Goal: Transaction & Acquisition: Book appointment/travel/reservation

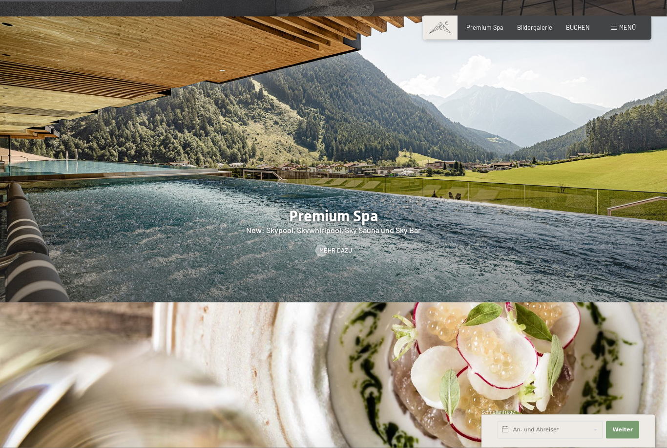
scroll to position [1135, 0]
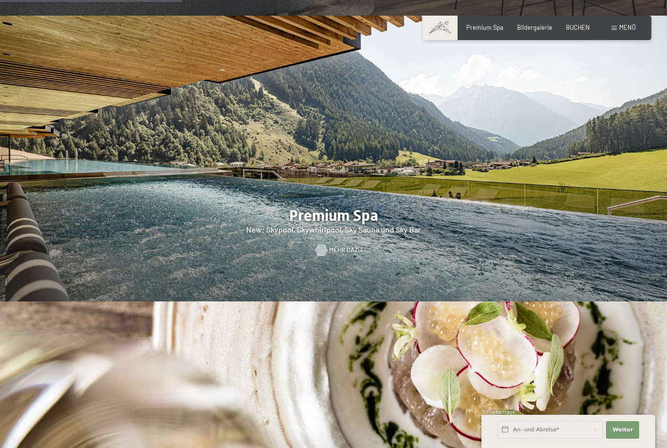
click at [332, 254] on span "Mehr dazu" at bounding box center [345, 250] width 33 height 9
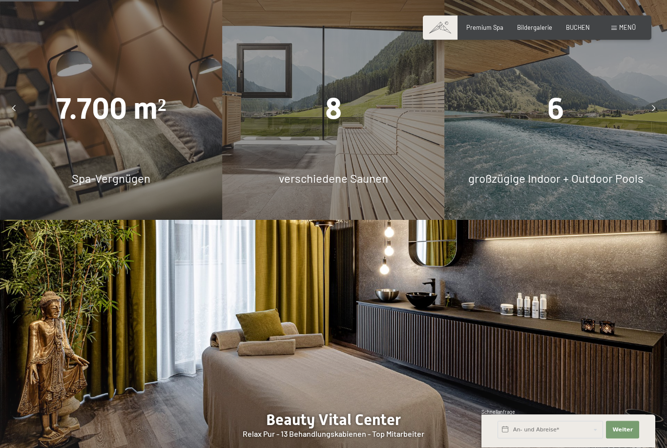
scroll to position [692, 0]
click at [615, 129] on div "6" at bounding box center [556, 108] width 222 height 41
click at [554, 125] on span "6" at bounding box center [555, 108] width 17 height 34
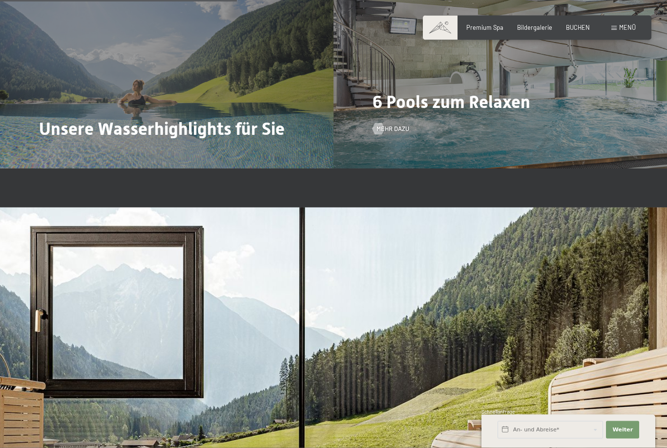
scroll to position [2088, 0]
click at [496, 112] on span "6 Pools zum Relaxen" at bounding box center [451, 101] width 158 height 21
click at [397, 133] on span "Mehr dazu" at bounding box center [402, 128] width 33 height 9
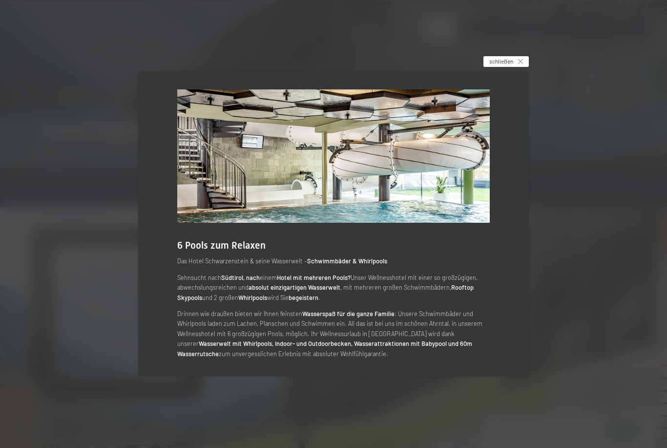
click at [507, 65] on span "schließen" at bounding box center [501, 61] width 24 height 8
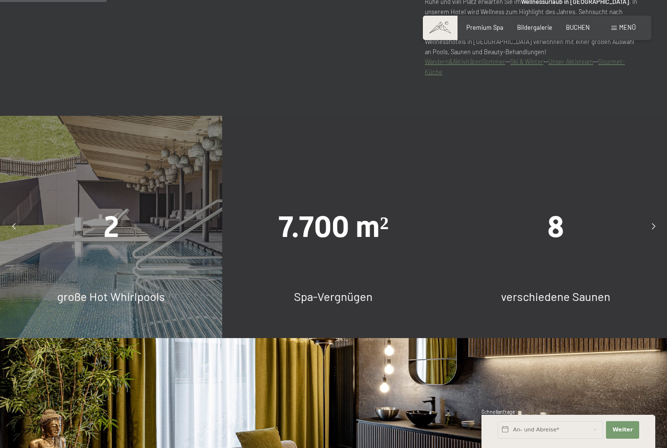
scroll to position [0, 0]
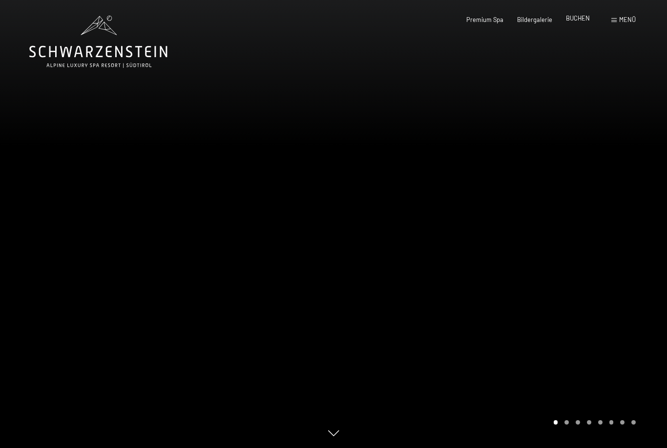
click at [586, 20] on span "BUCHEN" at bounding box center [578, 18] width 24 height 8
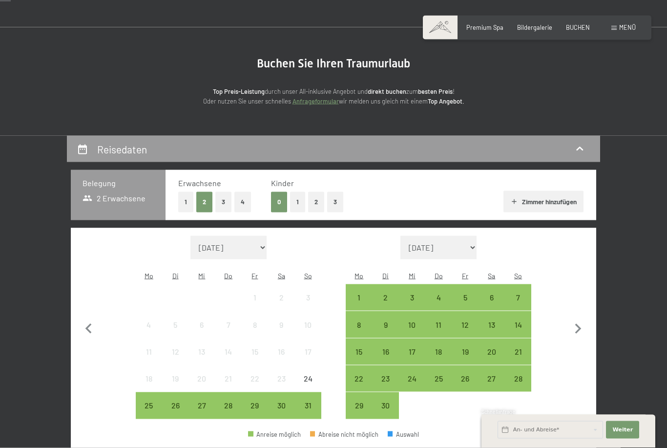
scroll to position [51, 0]
click at [311, 202] on button "2" at bounding box center [316, 201] width 16 height 20
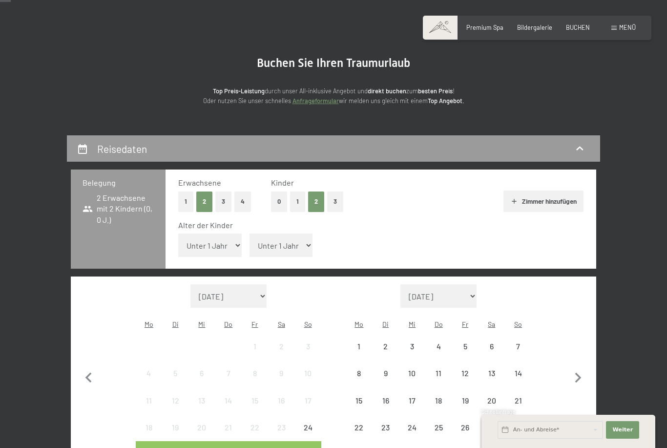
click at [291, 235] on select "Unter 1 Jahr 1 Jahr 2 Jahre 3 Jahre 4 Jahre 5 Jahre 6 Jahre 7 Jahre 8 Jahre 9 J…" at bounding box center [280, 244] width 63 height 23
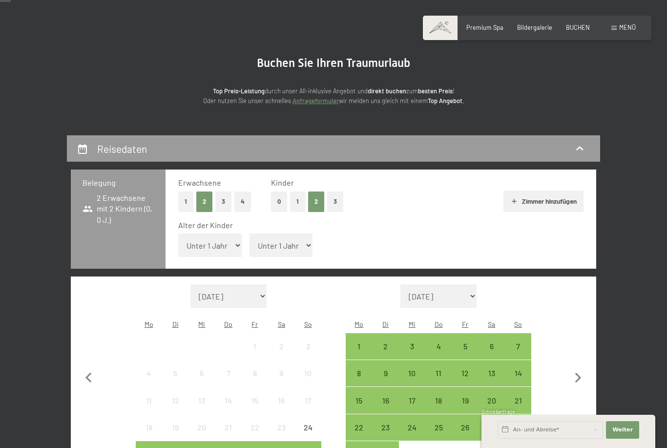
select select "9"
click at [222, 235] on select "Unter 1 Jahr 1 Jahr 2 Jahre 3 Jahre 4 Jahre 5 Jahre 6 Jahre 7 Jahre 8 Jahre 9 J…" at bounding box center [209, 244] width 63 height 23
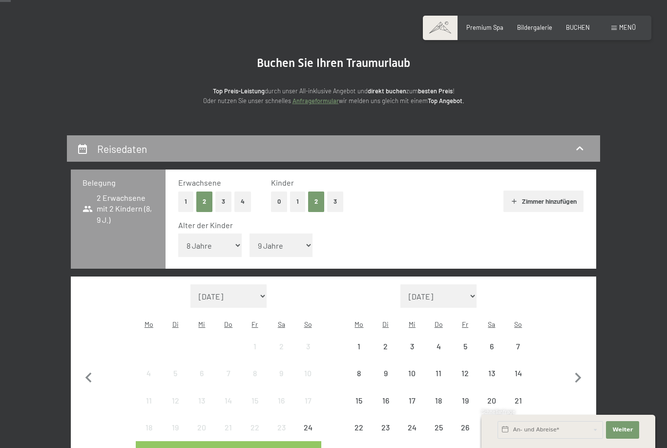
click at [228, 240] on select "Unter 1 Jahr 1 Jahr 2 Jahre 3 Jahre 4 Jahre 5 Jahre 6 Jahre 7 Jahre 8 Jahre 9 J…" at bounding box center [209, 244] width 63 height 23
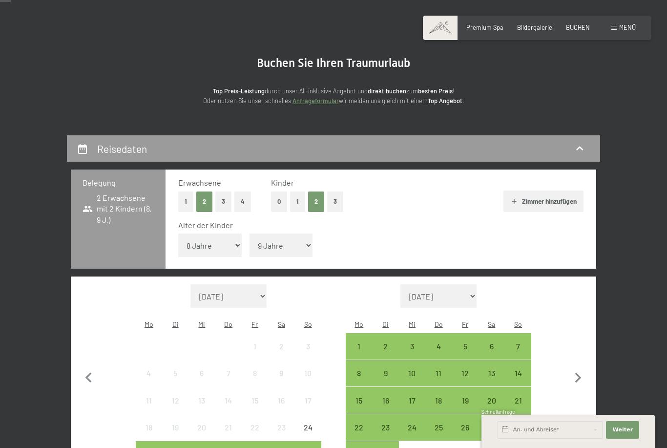
select select "7"
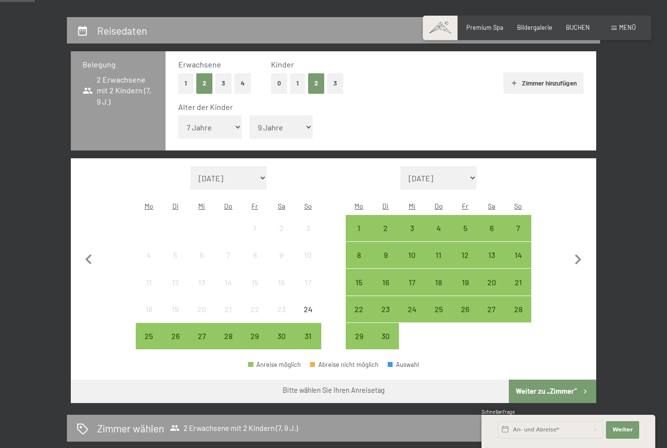
scroll to position [170, 0]
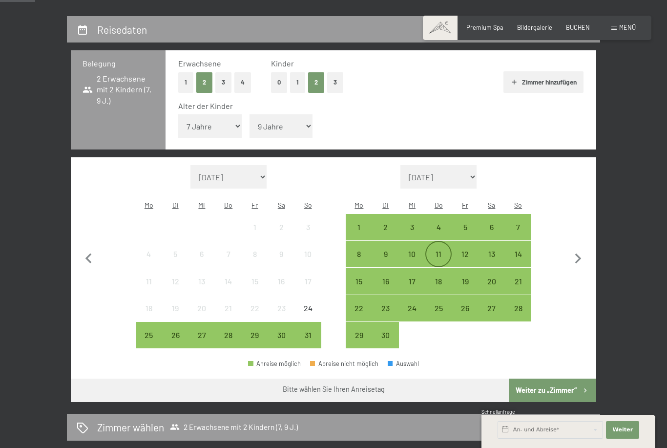
click at [442, 250] on div "11" at bounding box center [438, 262] width 24 height 24
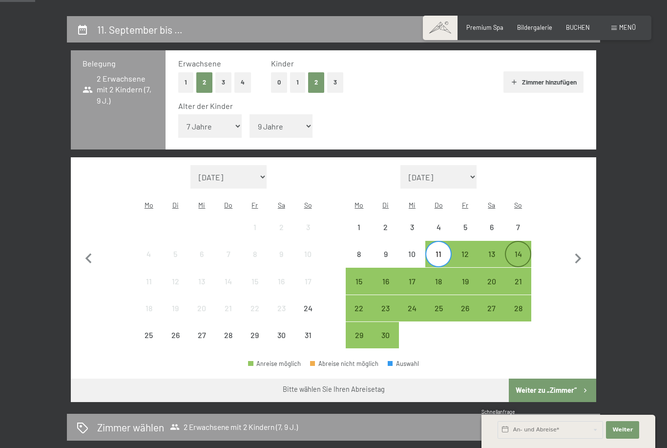
click at [521, 250] on div "14" at bounding box center [518, 262] width 24 height 24
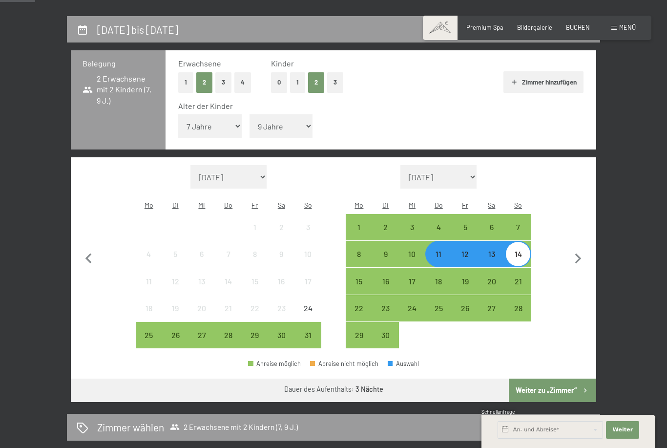
click at [575, 378] on button "Weiter zu „Zimmer“" at bounding box center [552, 389] width 87 height 23
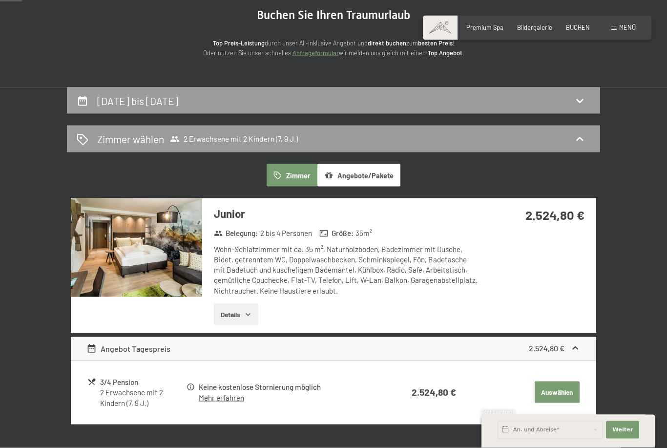
scroll to position [128, 0]
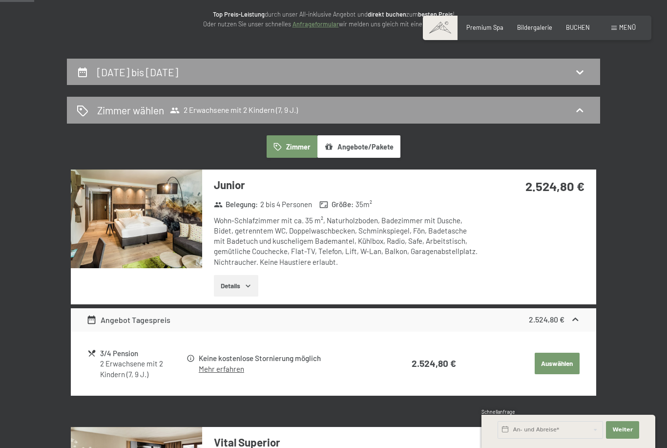
click at [153, 204] on img at bounding box center [136, 218] width 131 height 99
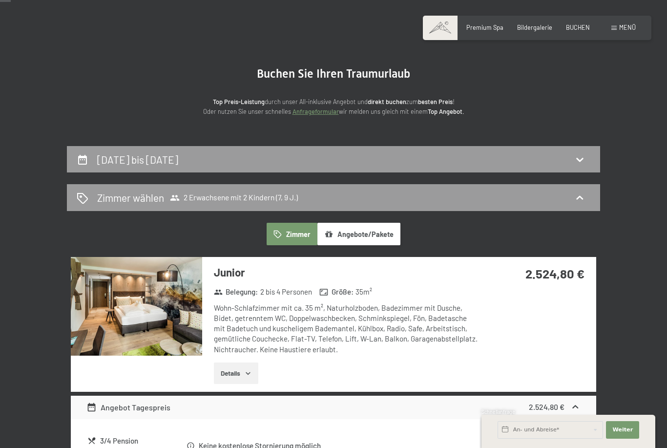
scroll to position [40, 0]
click at [634, 24] on span "Menü" at bounding box center [627, 27] width 17 height 8
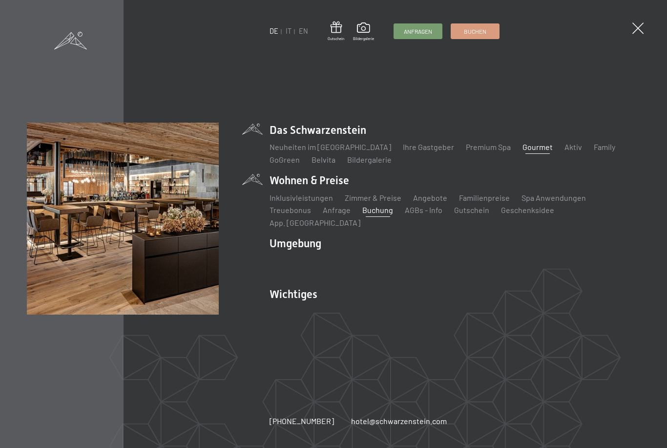
click at [522, 151] on link "Gourmet" at bounding box center [537, 146] width 30 height 9
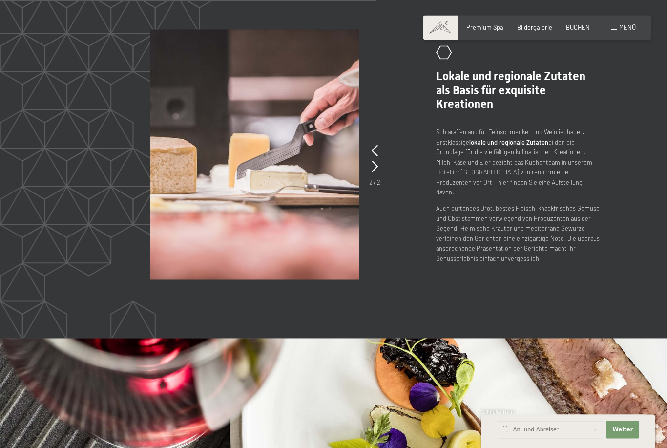
scroll to position [1634, 0]
click at [377, 172] on icon at bounding box center [374, 166] width 6 height 12
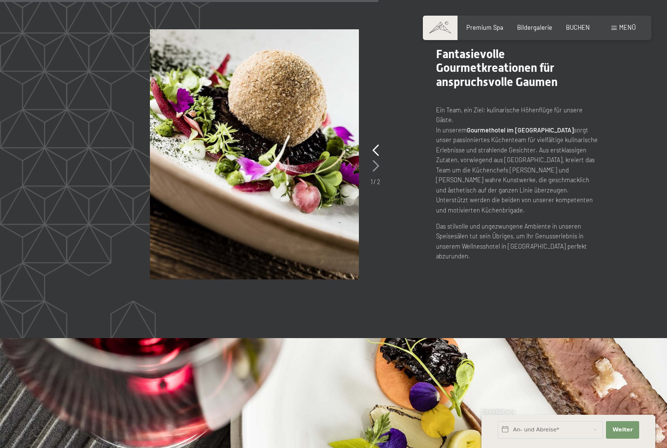
click at [376, 172] on icon at bounding box center [375, 166] width 6 height 12
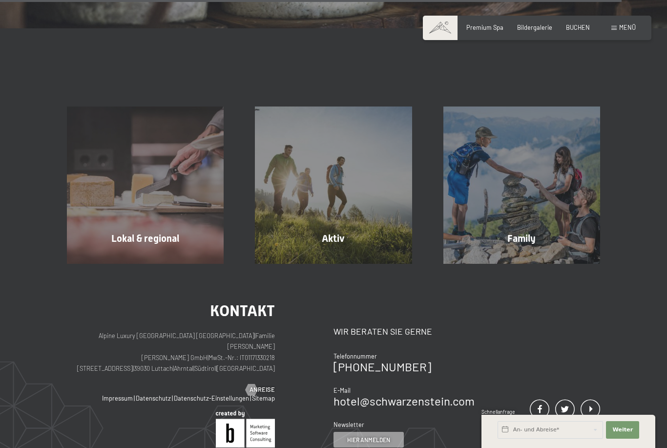
scroll to position [2741, 0]
